Goal: Task Accomplishment & Management: Manage account settings

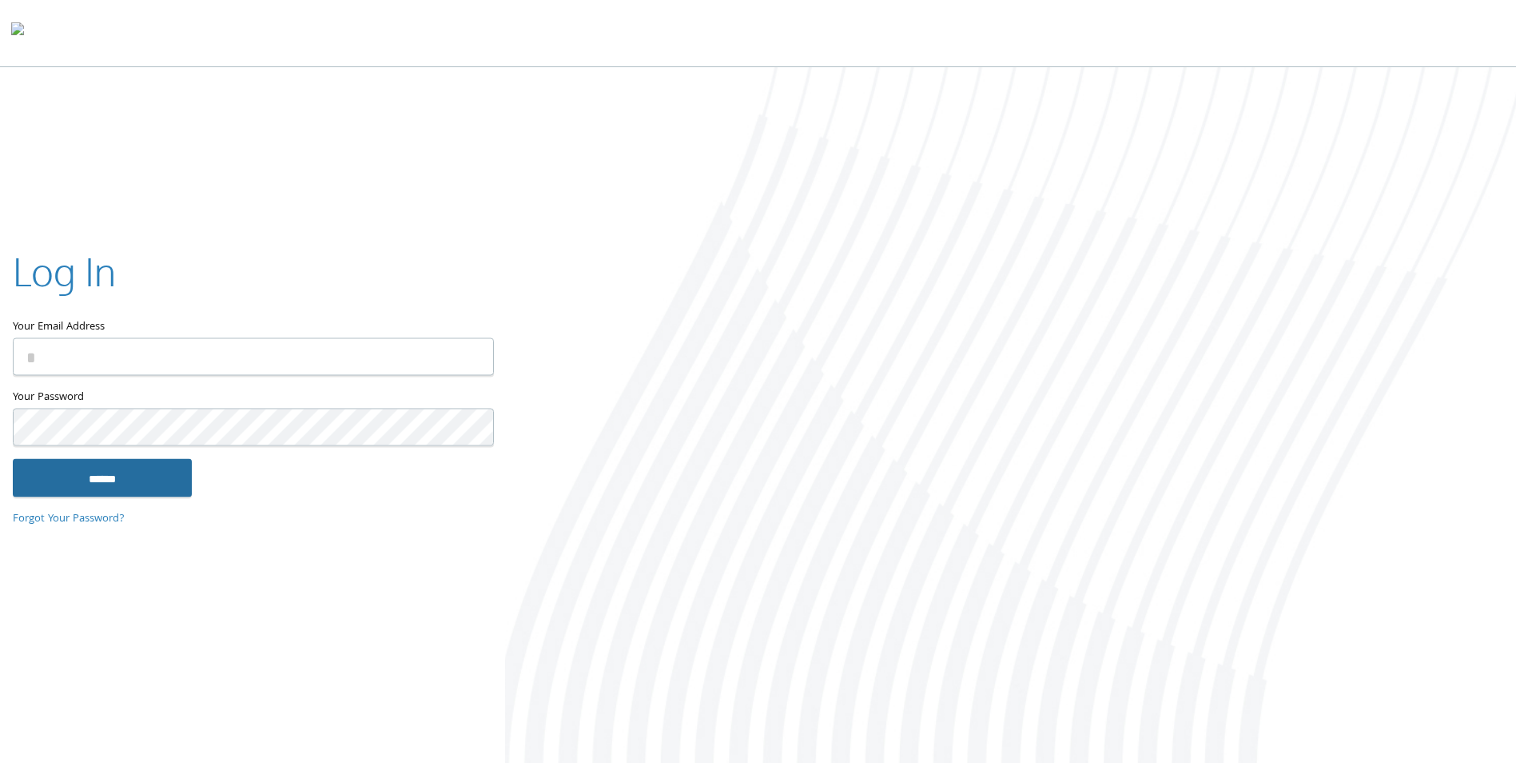
type input "**********"
click at [70, 489] on input "******" at bounding box center [102, 478] width 179 height 38
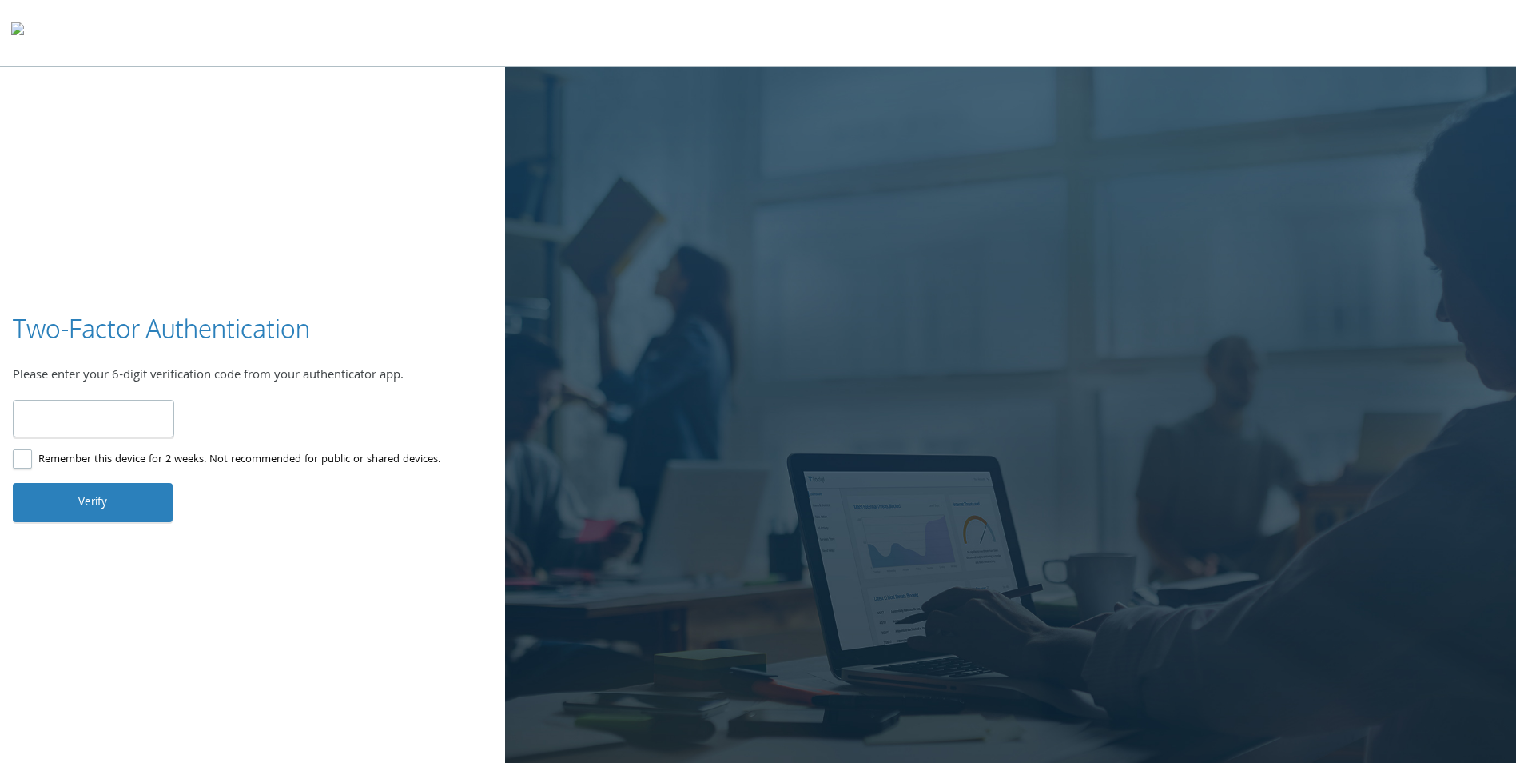
type input "*"
type input "******"
